Goal: Use online tool/utility: Utilize a website feature to perform a specific function

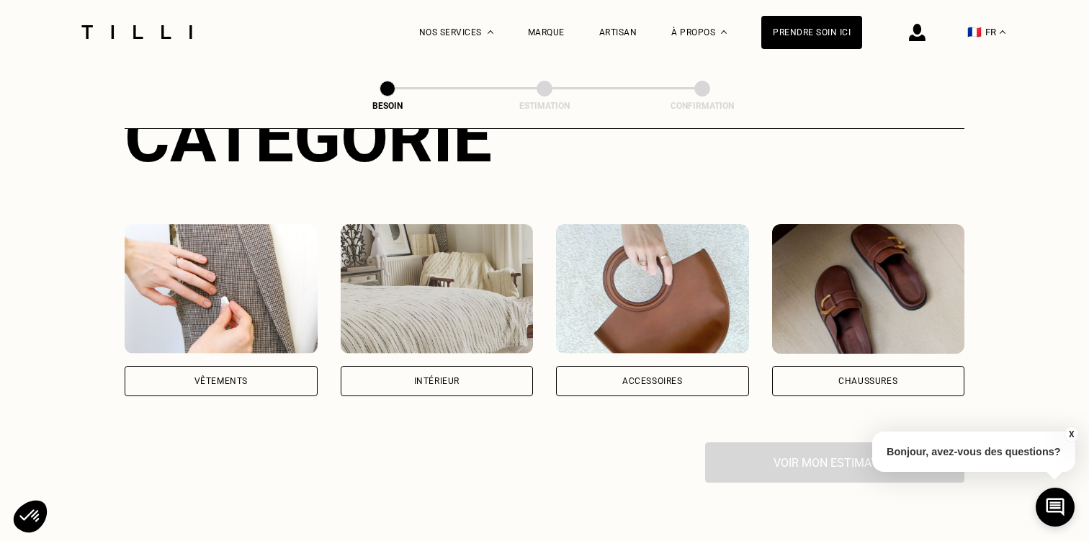
scroll to position [163, 0]
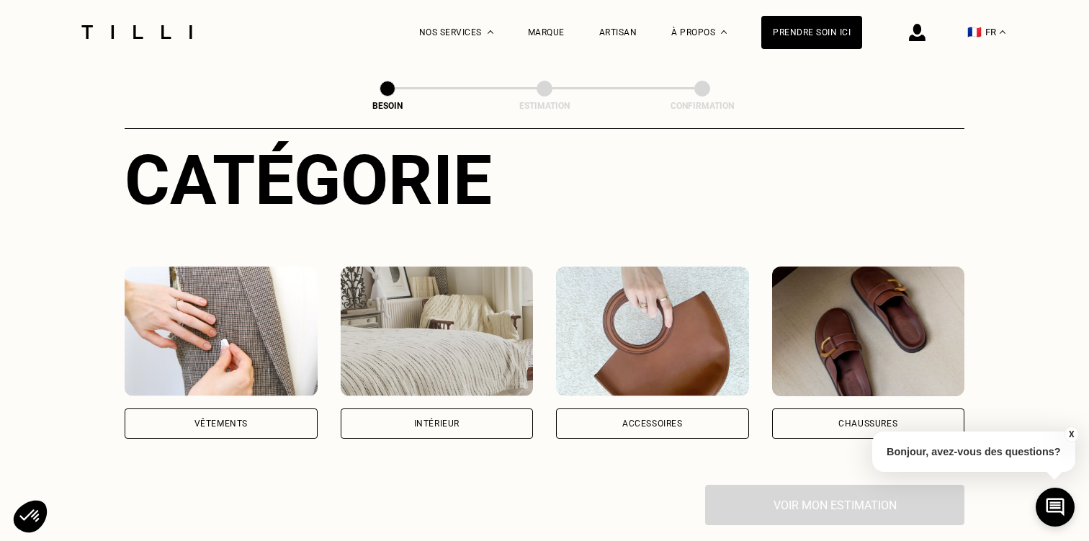
click at [255, 408] on div "Vêtements" at bounding box center [221, 423] width 193 height 30
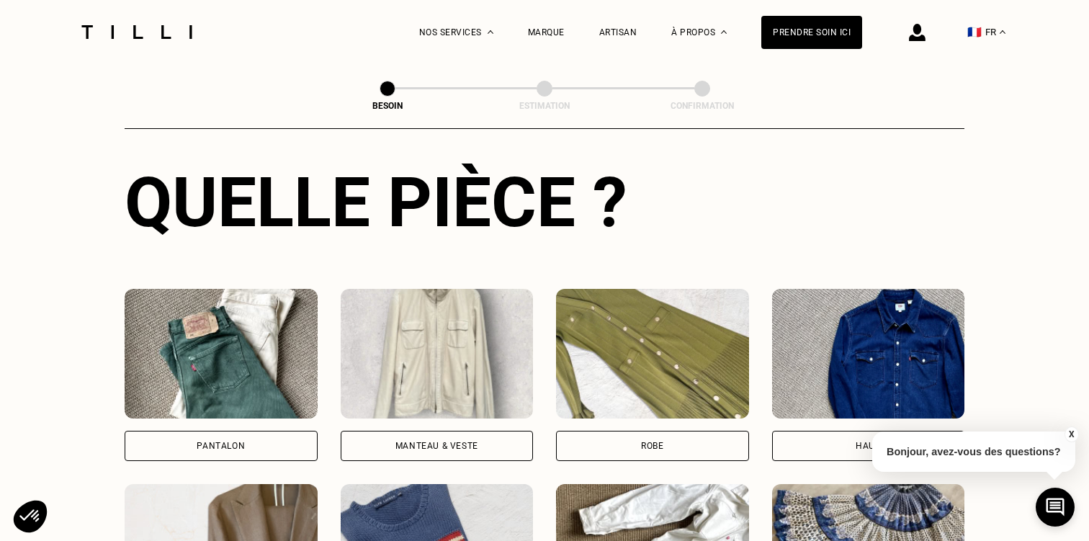
click at [255, 403] on div "Pantalon" at bounding box center [221, 375] width 193 height 172
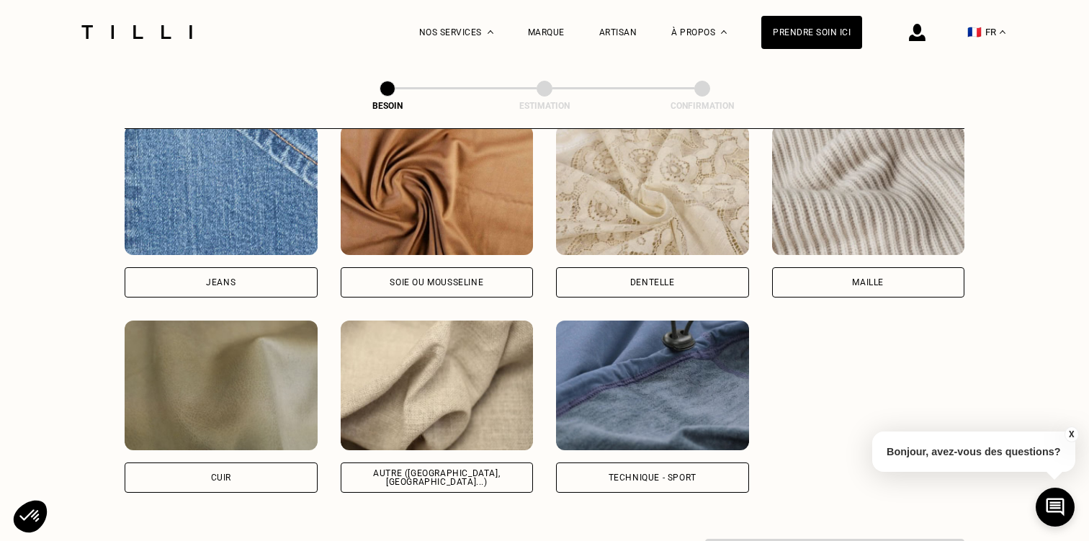
scroll to position [1568, 0]
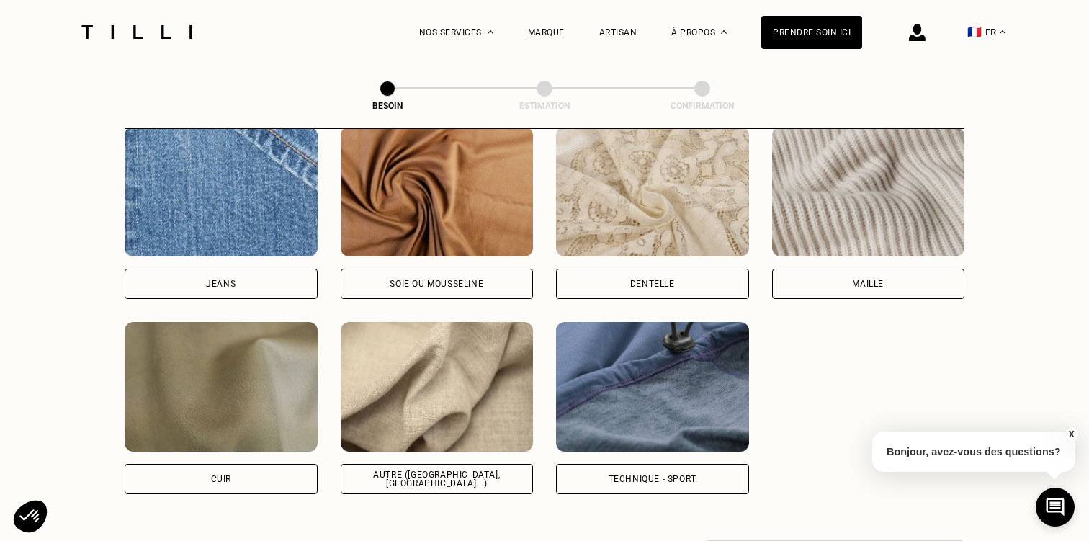
click at [413, 405] on img at bounding box center [437, 387] width 193 height 130
select select "FR"
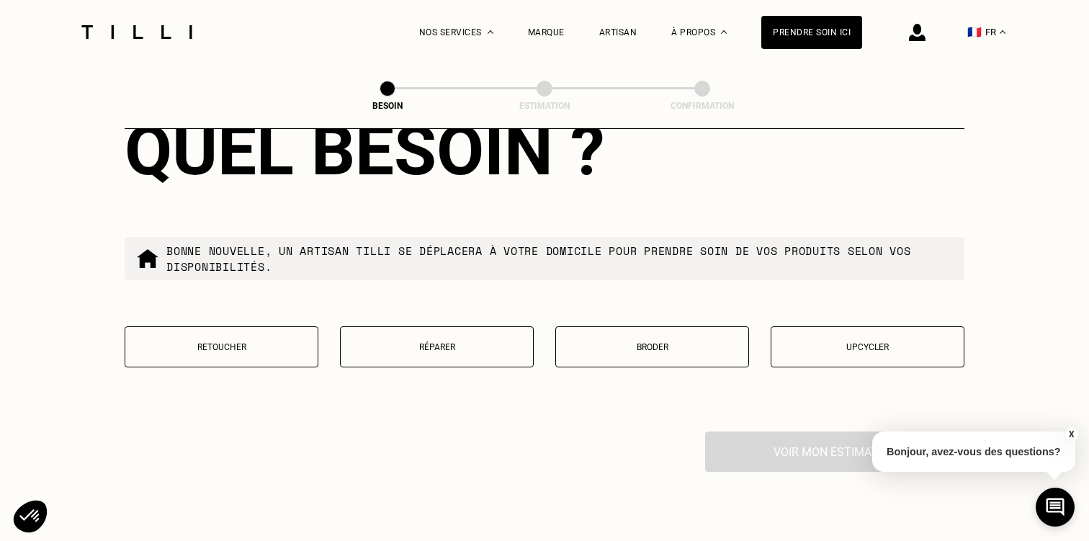
scroll to position [2411, 0]
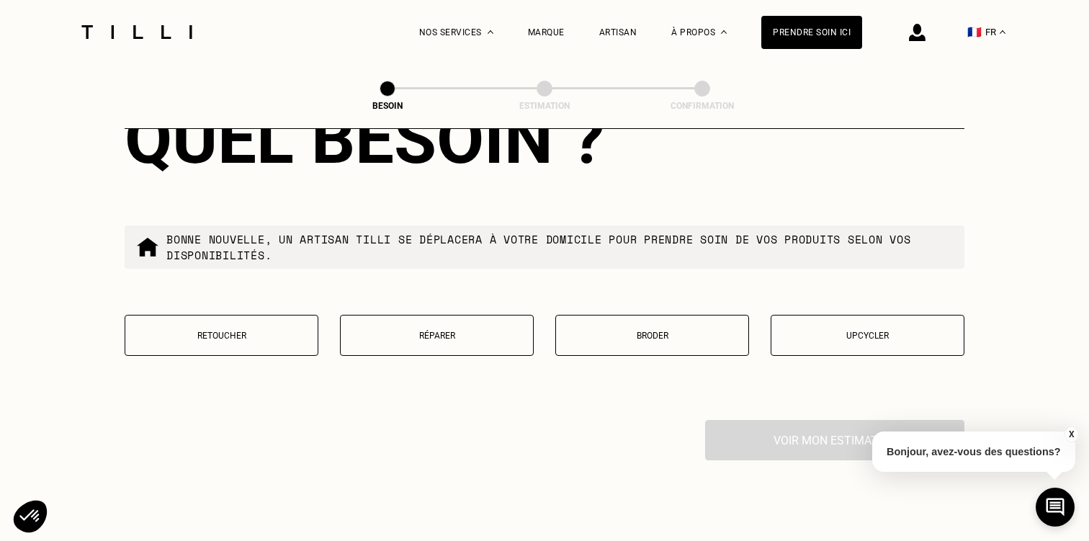
click at [287, 330] on p "Retoucher" at bounding box center [221, 335] width 178 height 10
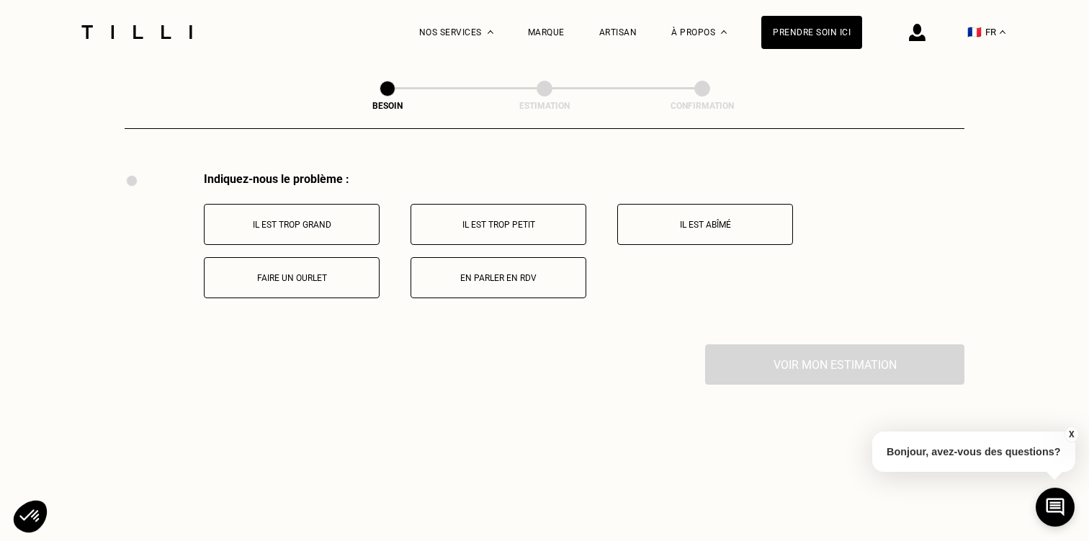
scroll to position [2660, 0]
click at [302, 207] on button "Il est trop grand" at bounding box center [292, 223] width 176 height 41
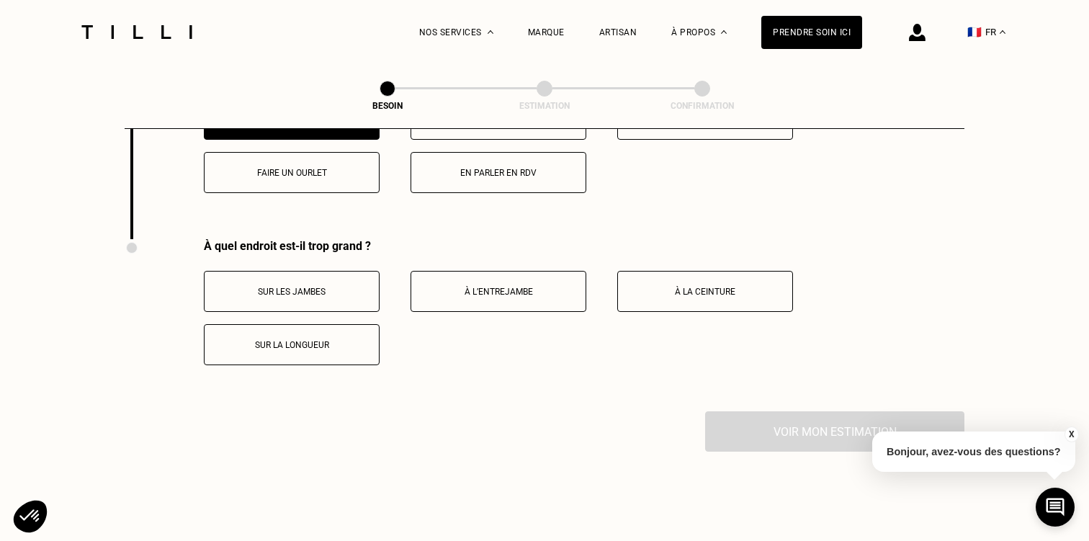
scroll to position [2765, 0]
click at [320, 187] on div "Indiquez-nous le problème : Il est trop grand Il est trop petit Il est abîmé Fa…" at bounding box center [545, 152] width 840 height 172
click at [325, 167] on p "Faire un ourlet" at bounding box center [292, 172] width 160 height 10
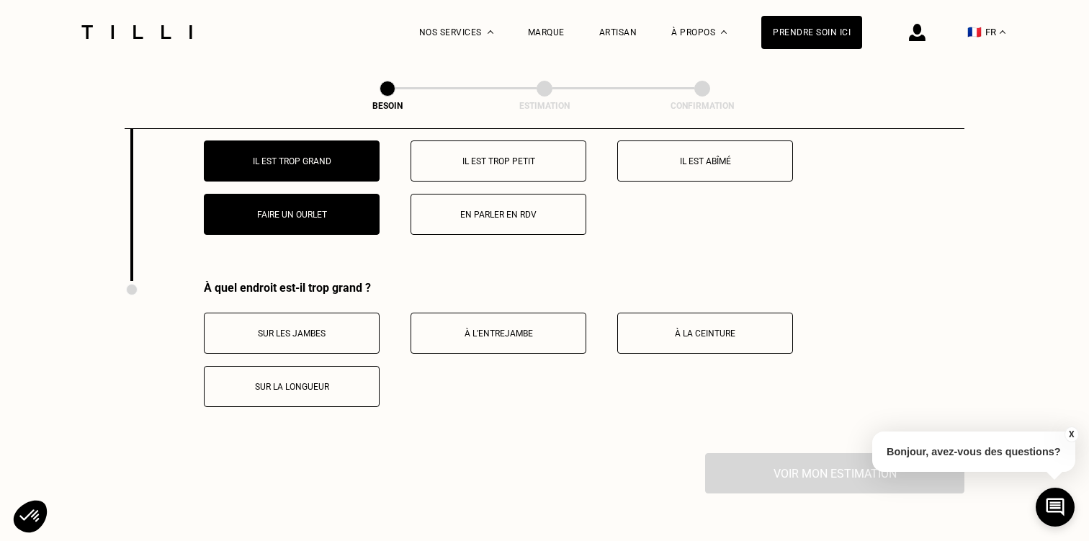
scroll to position [2727, 0]
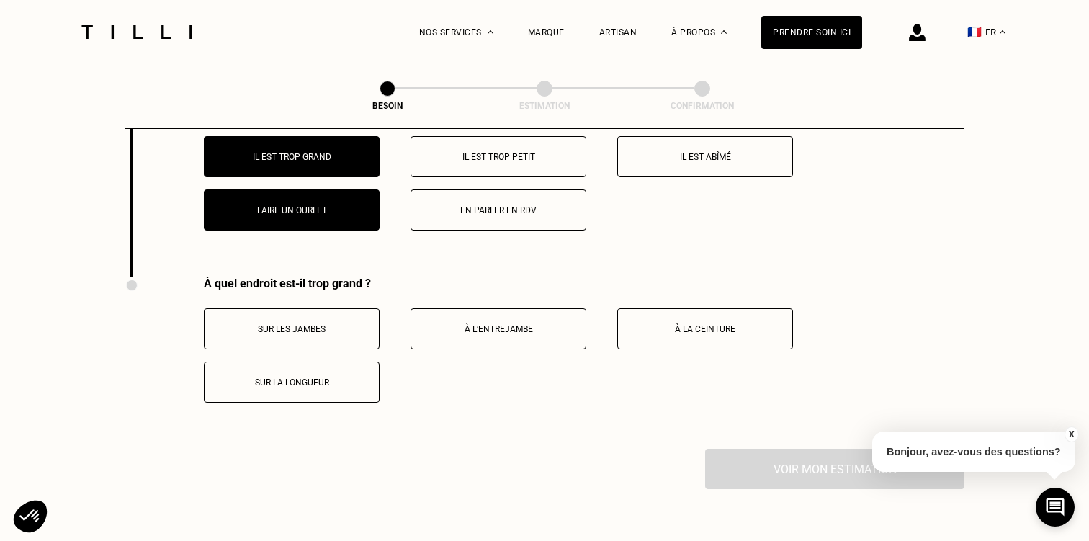
click at [318, 333] on button "Sur les jambes" at bounding box center [292, 328] width 176 height 41
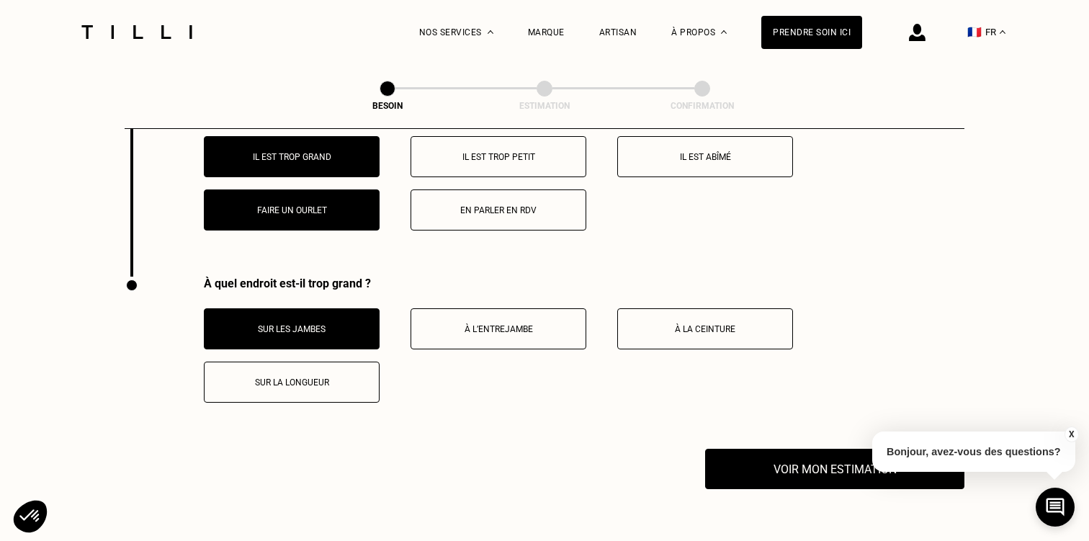
click at [437, 324] on p "À l’entrejambe" at bounding box center [498, 329] width 160 height 10
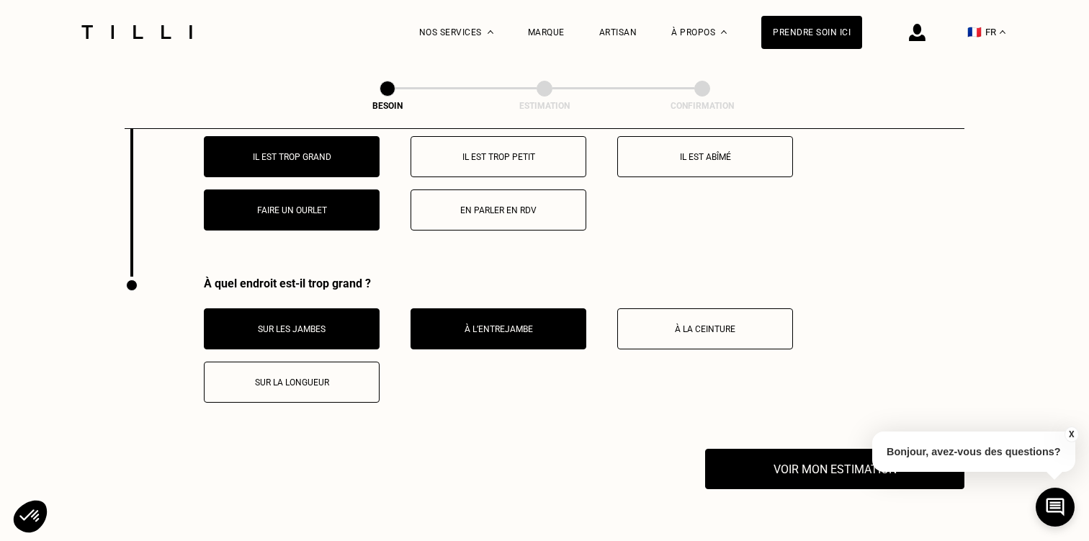
click at [677, 311] on button "À la ceinture" at bounding box center [705, 328] width 176 height 41
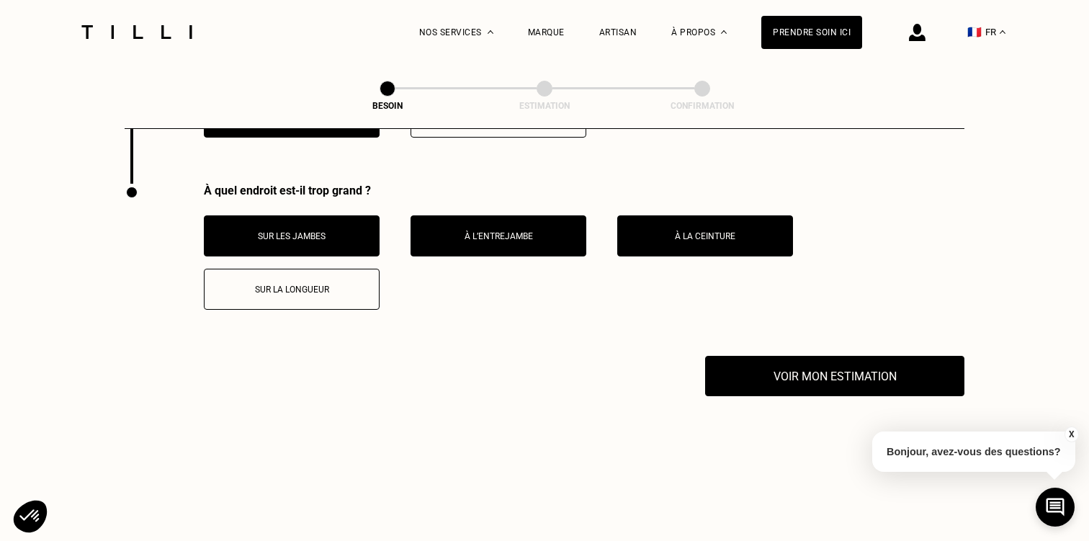
scroll to position [2822, 0]
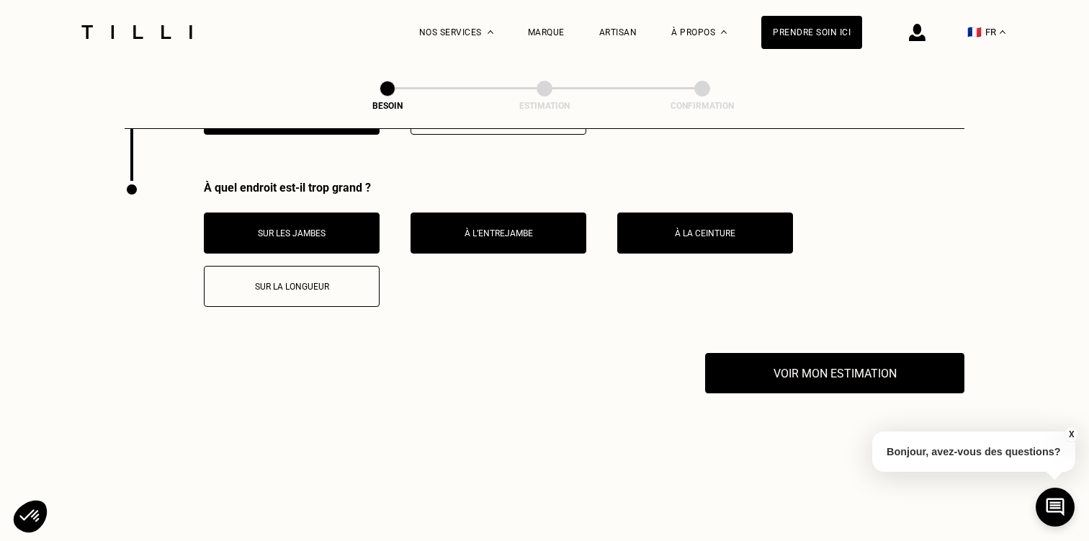
click at [351, 282] on p "Sur la longueur" at bounding box center [292, 287] width 160 height 10
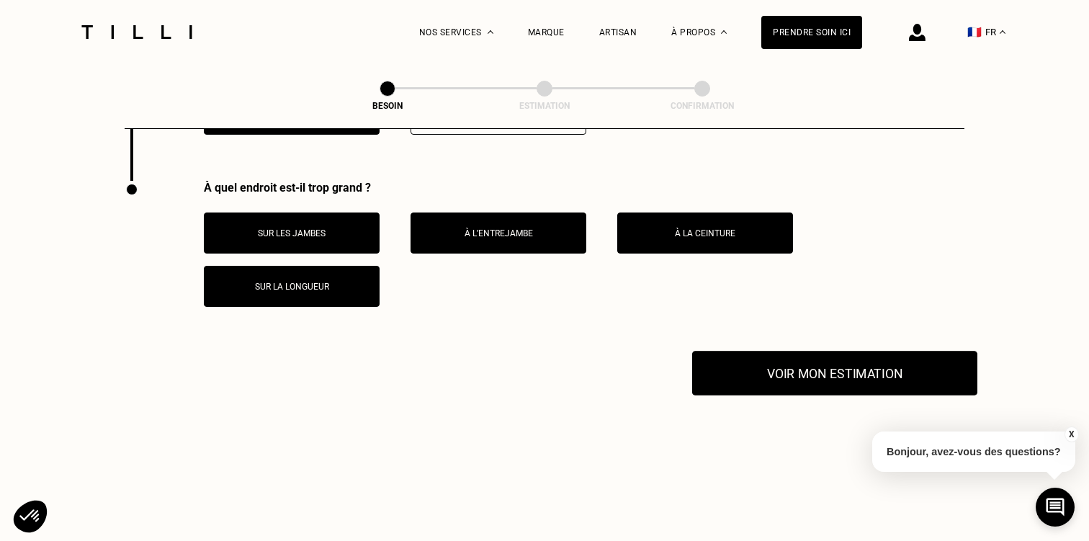
click at [744, 369] on button "Voir mon estimation" at bounding box center [834, 373] width 285 height 45
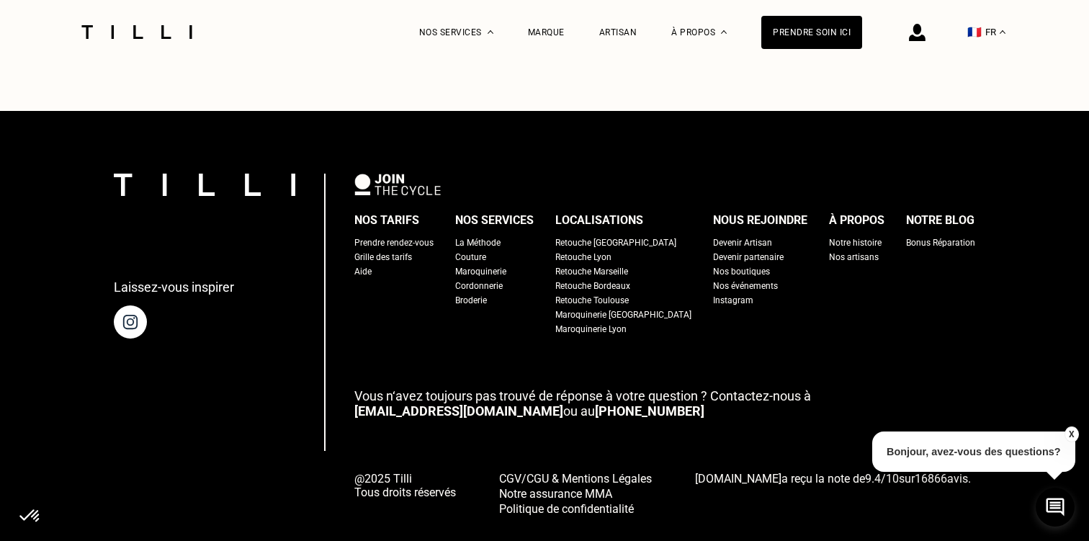
scroll to position [3424, 0]
